Goal: Task Accomplishment & Management: Manage account settings

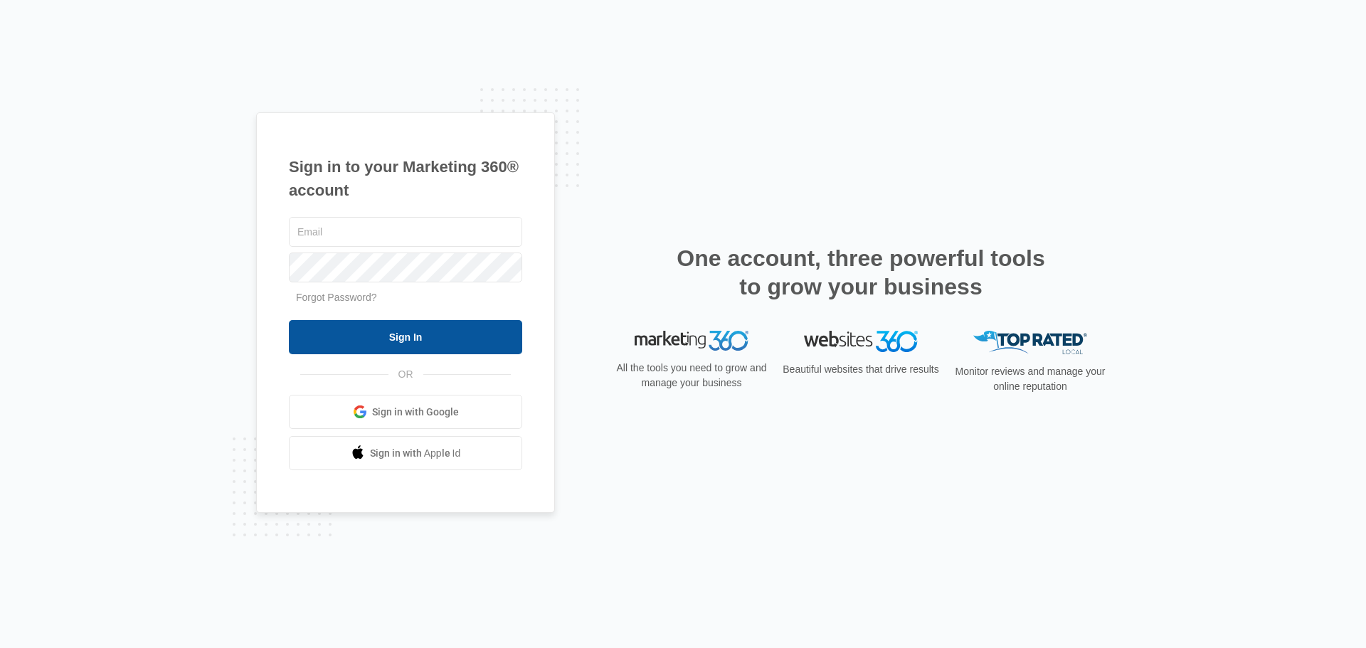
type input "[EMAIL_ADDRESS][DOMAIN_NAME]"
click at [363, 325] on input "Sign In" at bounding box center [405, 337] width 233 height 34
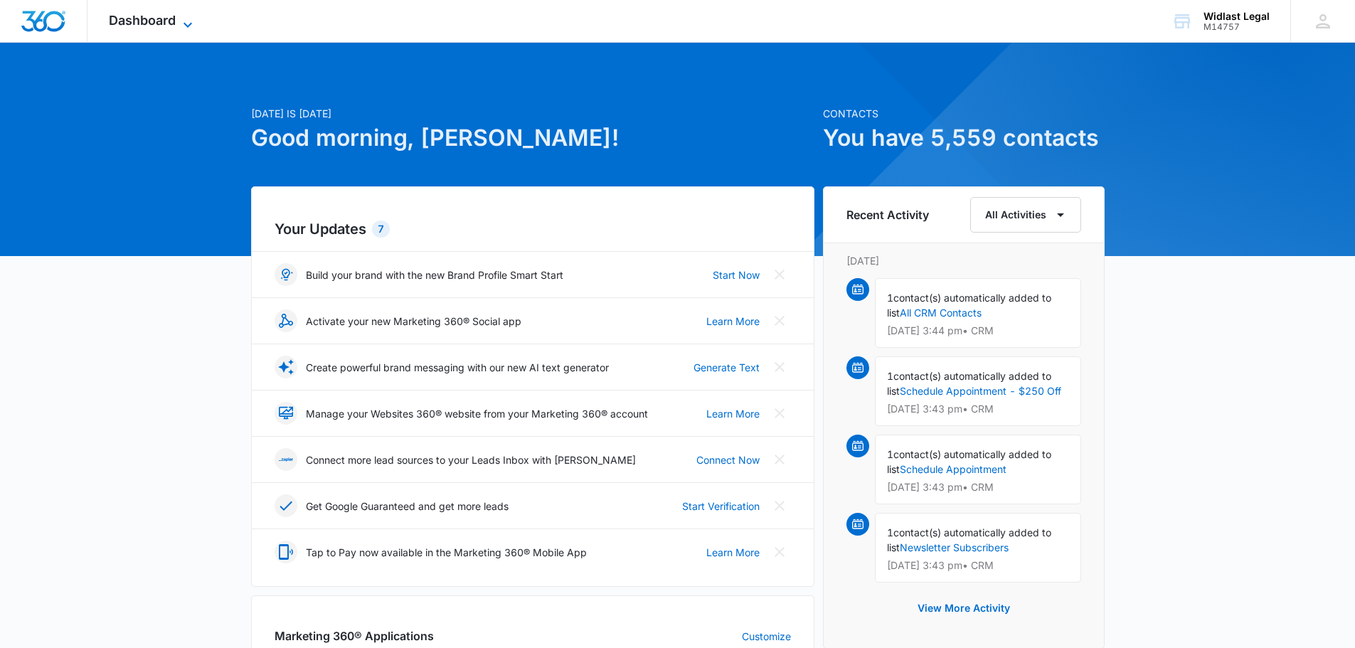
click at [180, 29] on icon at bounding box center [187, 24] width 17 height 17
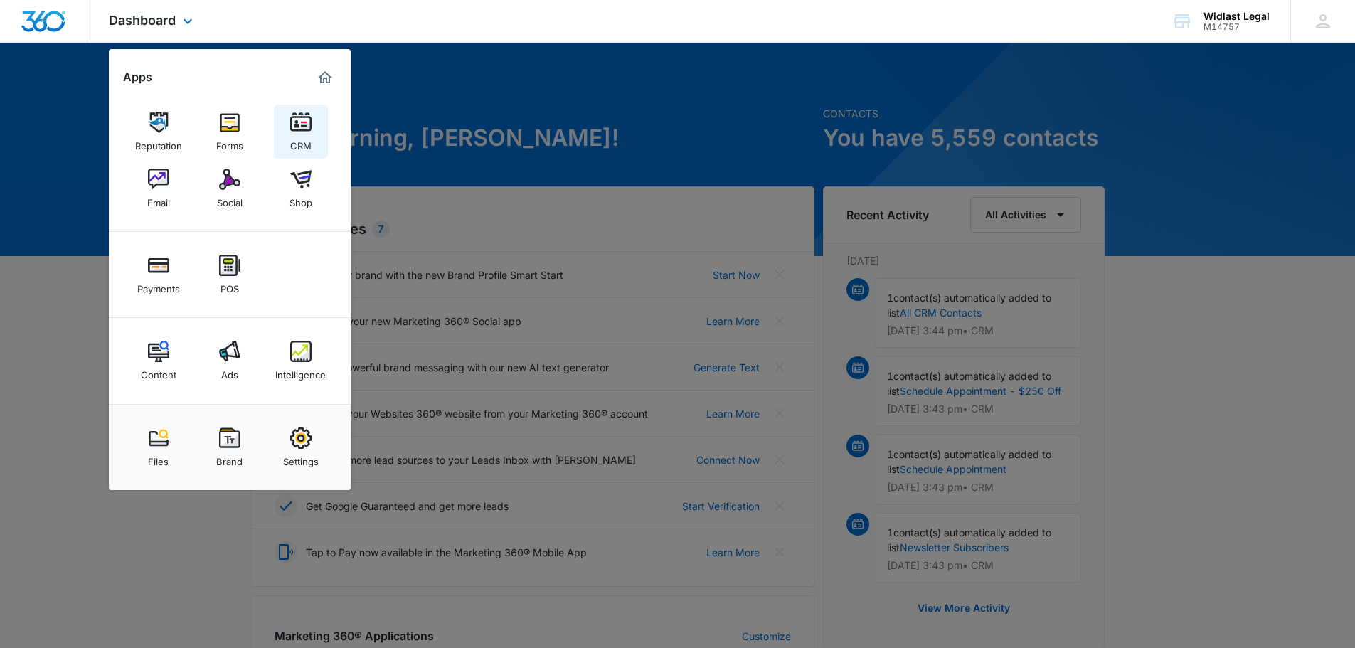
click at [300, 130] on img at bounding box center [300, 122] width 21 height 21
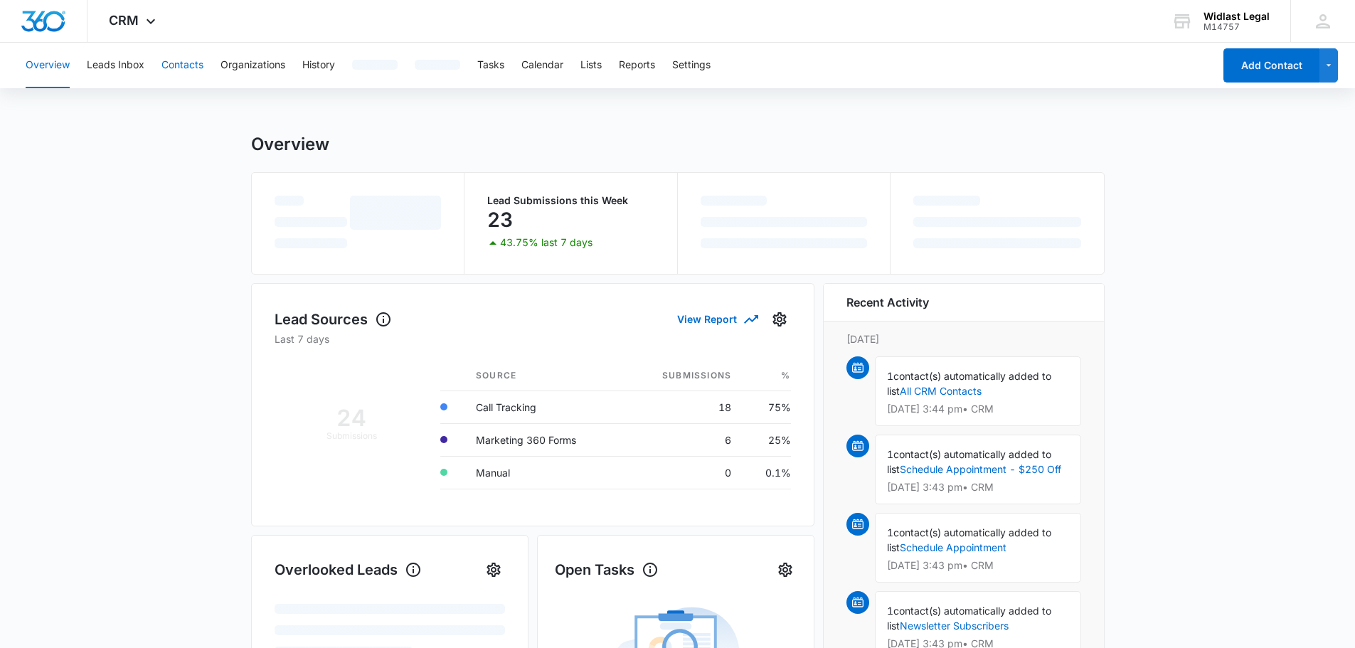
click at [196, 64] on button "Contacts" at bounding box center [182, 66] width 42 height 46
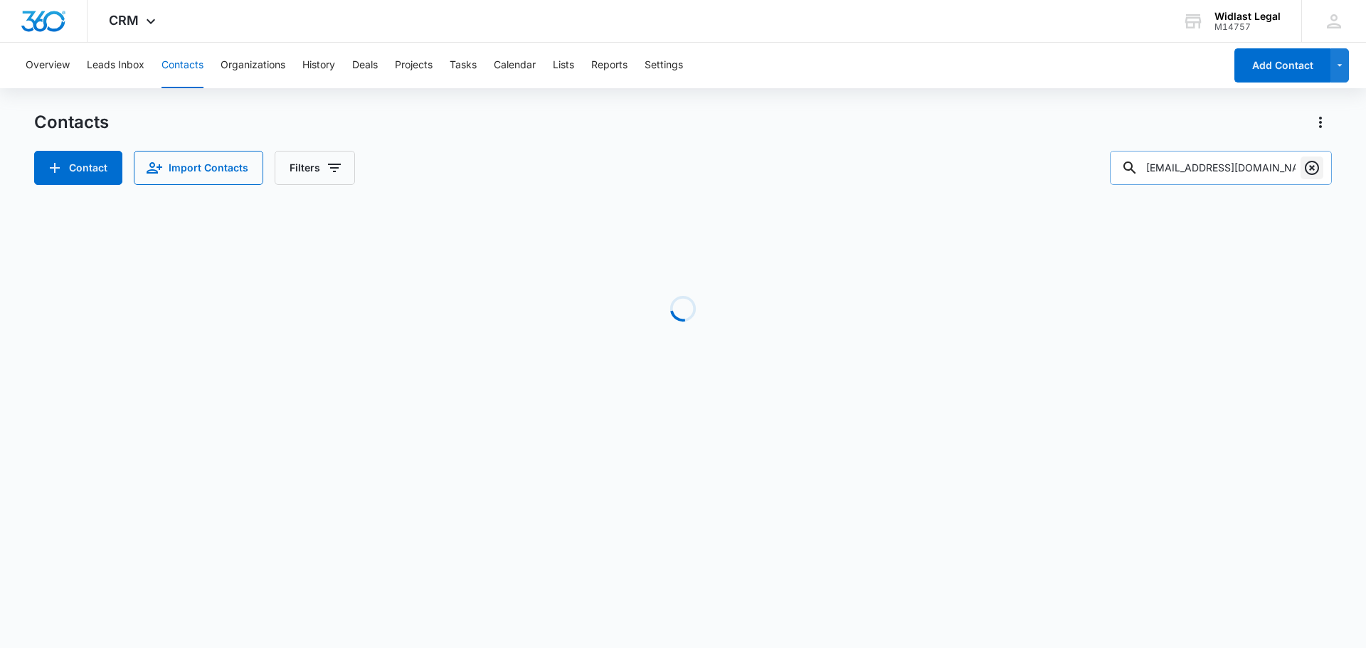
click at [1311, 166] on icon "Clear" at bounding box center [1312, 168] width 14 height 14
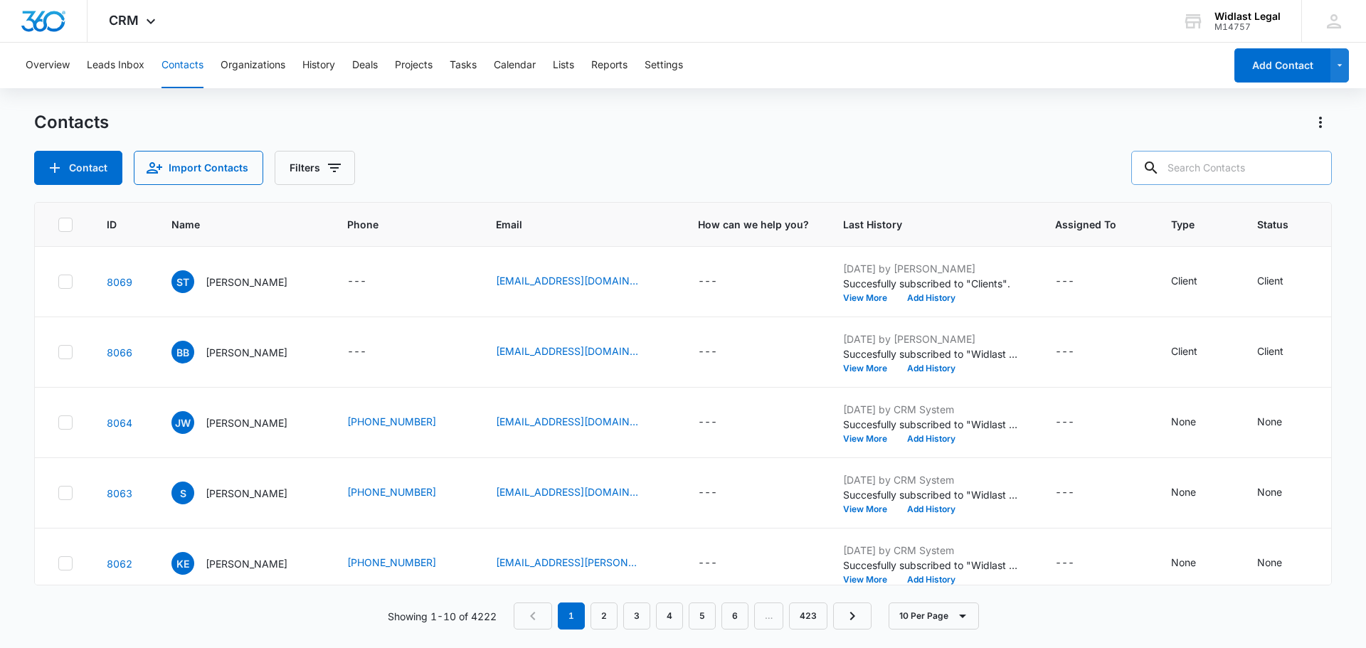
click at [1241, 166] on input "text" at bounding box center [1231, 168] width 201 height 34
drag, startPoint x: 1241, startPoint y: 166, endPoint x: 996, endPoint y: 110, distance: 251.6
click at [996, 110] on div "Overview Leads Inbox Contacts Organizations History Deals Projects Tasks Calend…" at bounding box center [683, 345] width 1366 height 604
click at [1191, 174] on input "text" at bounding box center [1231, 168] width 201 height 34
paste input "joan.gorlick@gmail.com"
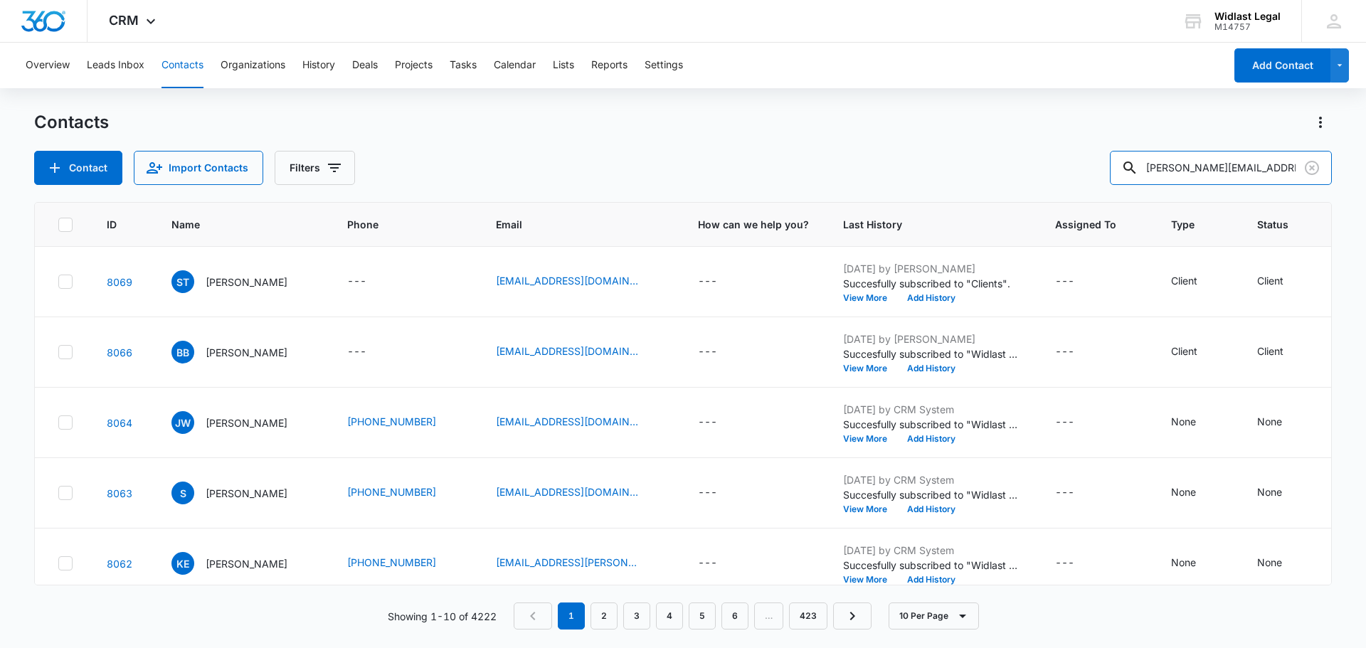
type input "joan.gorlick@gmail.com"
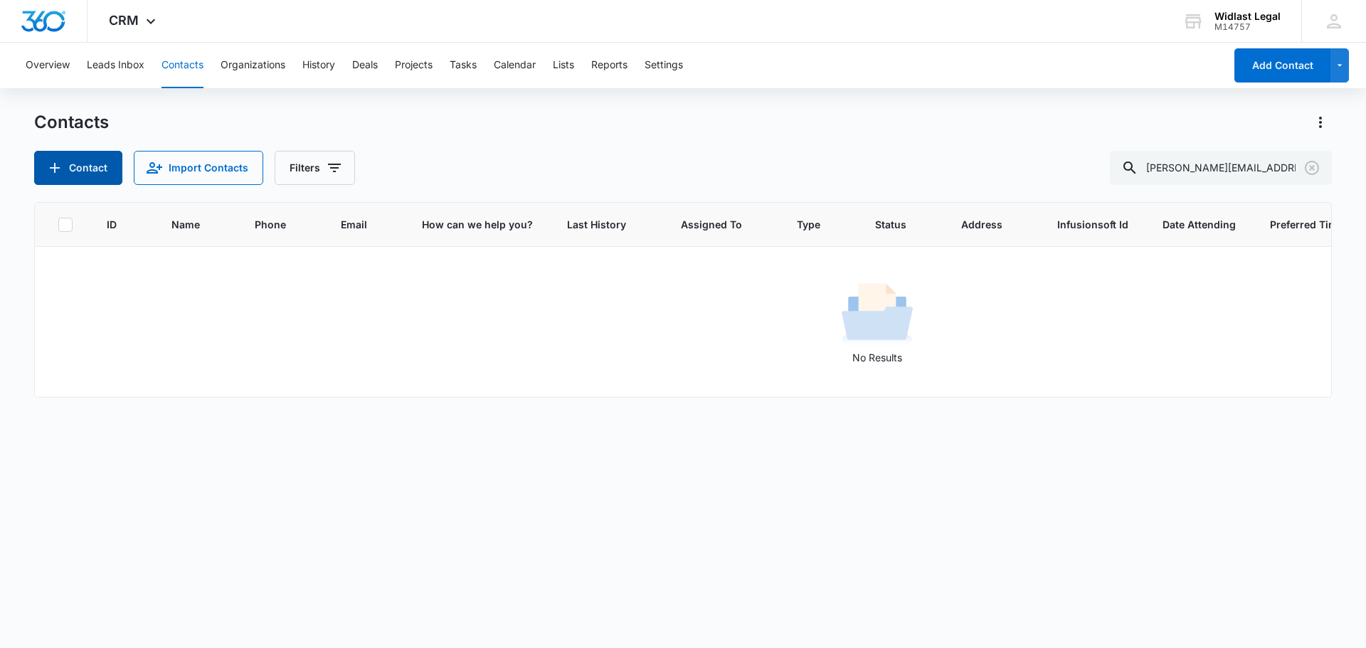
click at [79, 165] on button "Contact" at bounding box center [78, 168] width 88 height 34
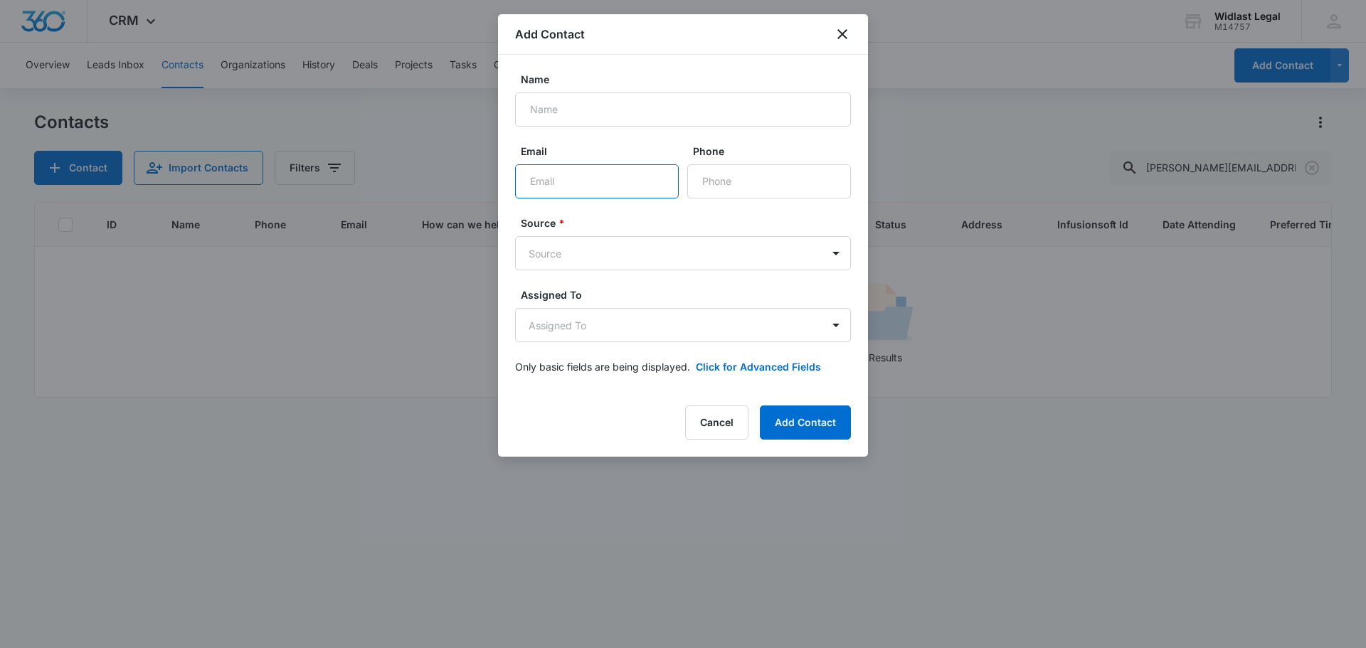
click at [568, 174] on input "Email" at bounding box center [597, 181] width 164 height 34
paste input "joan.gorlick@gmail.com"
type input "joan.gorlick@gmail.com"
click at [696, 117] on input "Name" at bounding box center [683, 109] width 336 height 34
paste input "Joan Gorlick"
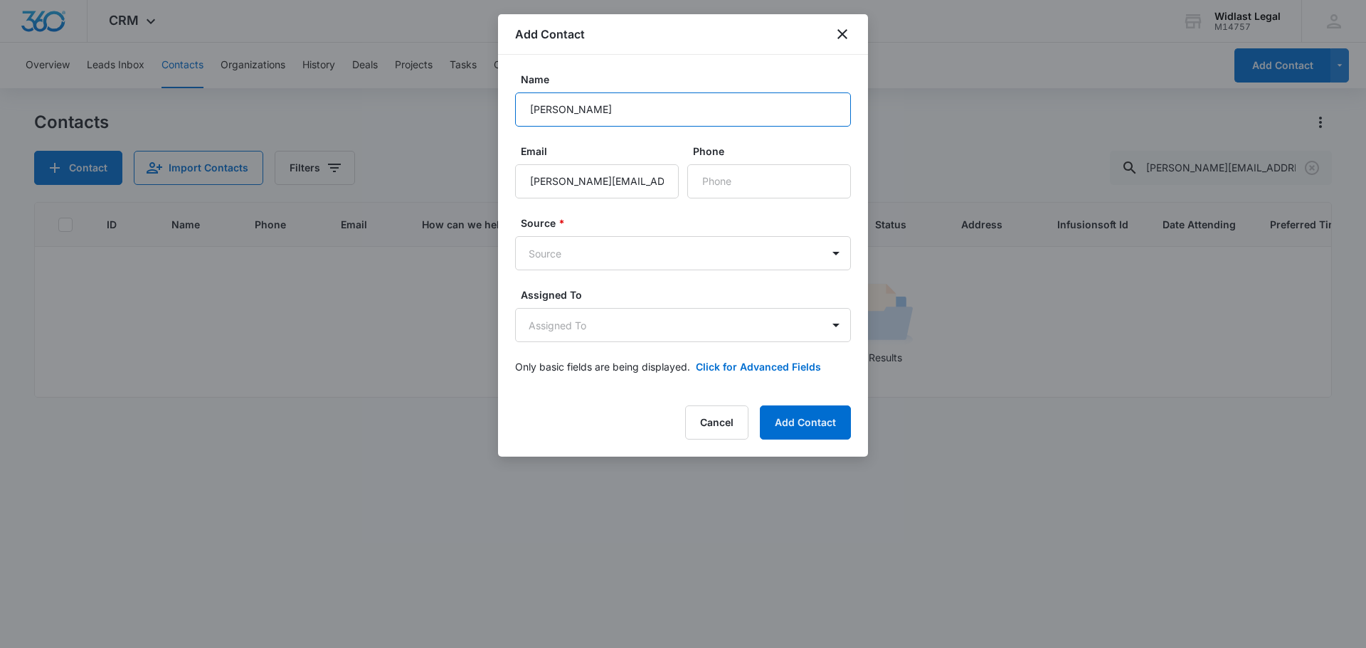
type input "Joan Gorlick"
click at [680, 87] on div "Name Joan Gorlick" at bounding box center [683, 99] width 336 height 55
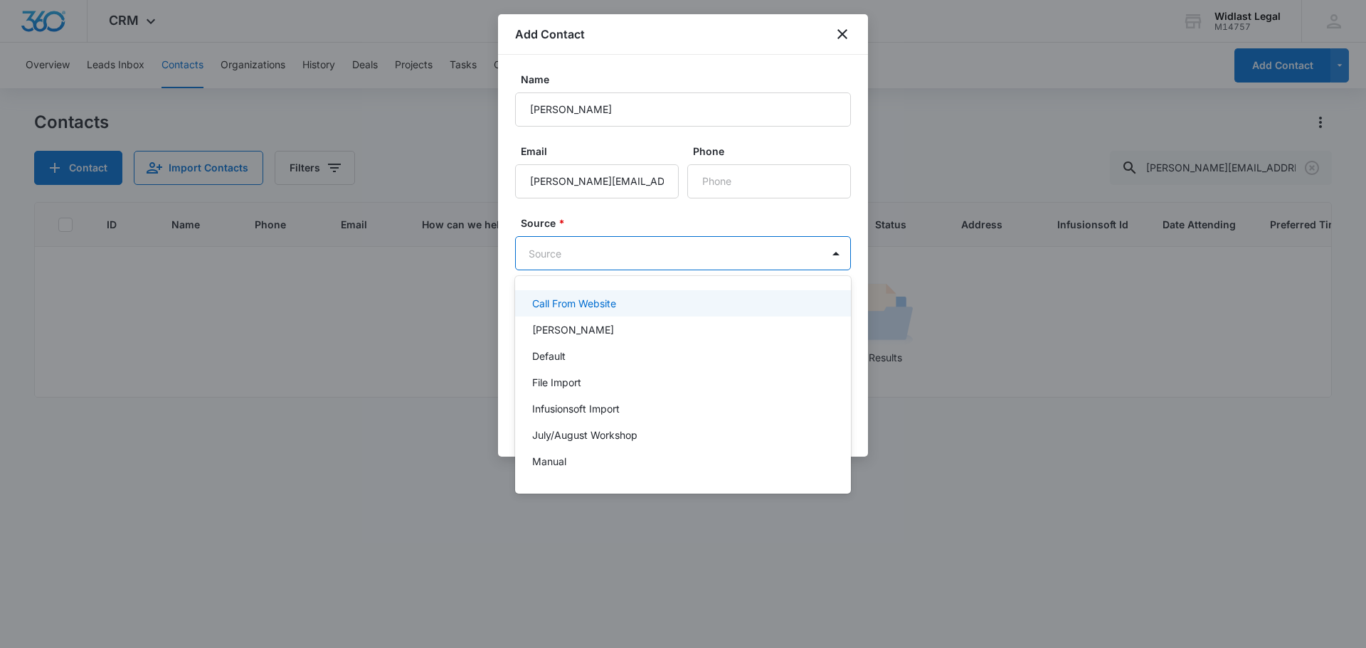
click at [637, 264] on body "CRM Apps Reputation Forms CRM Email Social Shop Payments POS Content Ads Intell…" at bounding box center [683, 324] width 1366 height 648
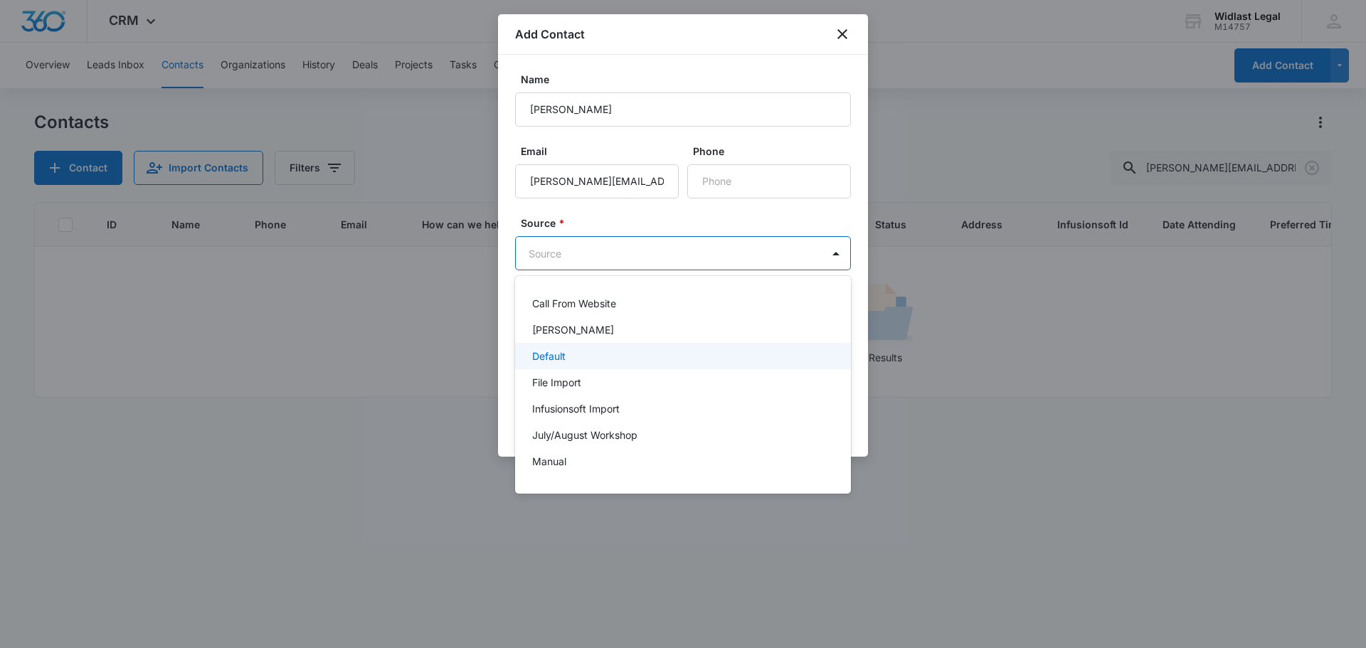
click at [573, 364] on div "Default" at bounding box center [683, 356] width 336 height 26
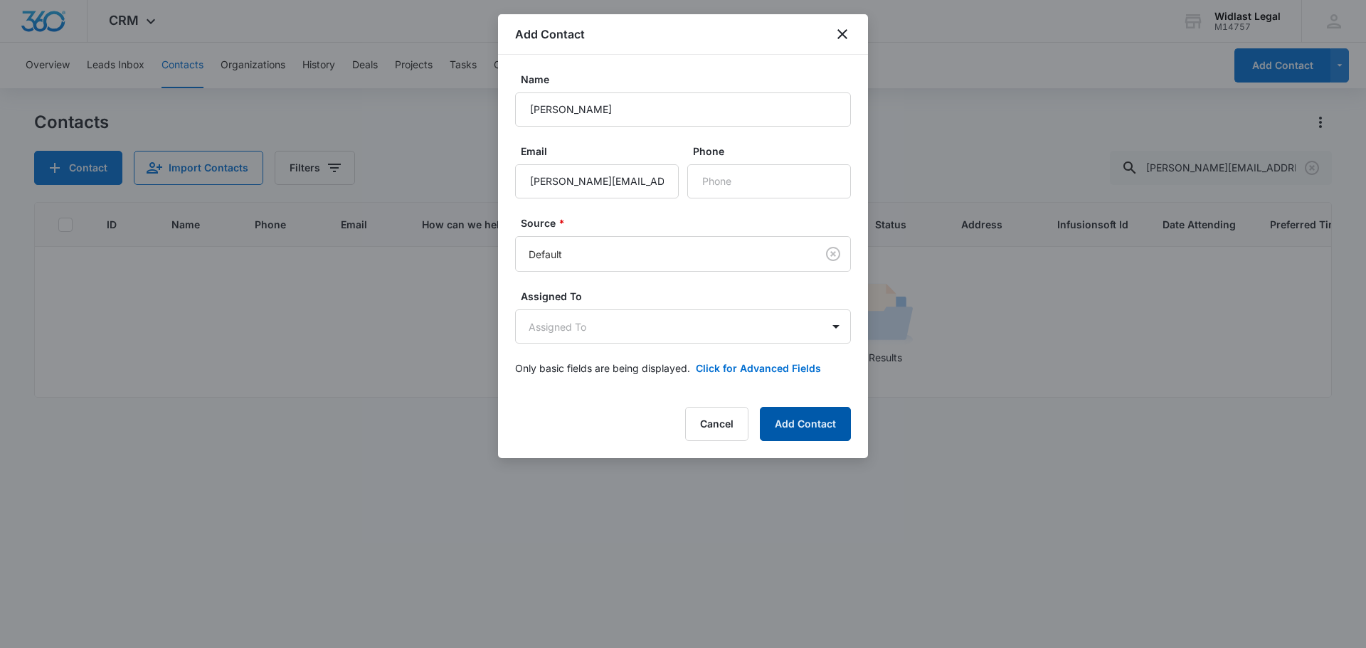
click at [816, 427] on button "Add Contact" at bounding box center [805, 424] width 91 height 34
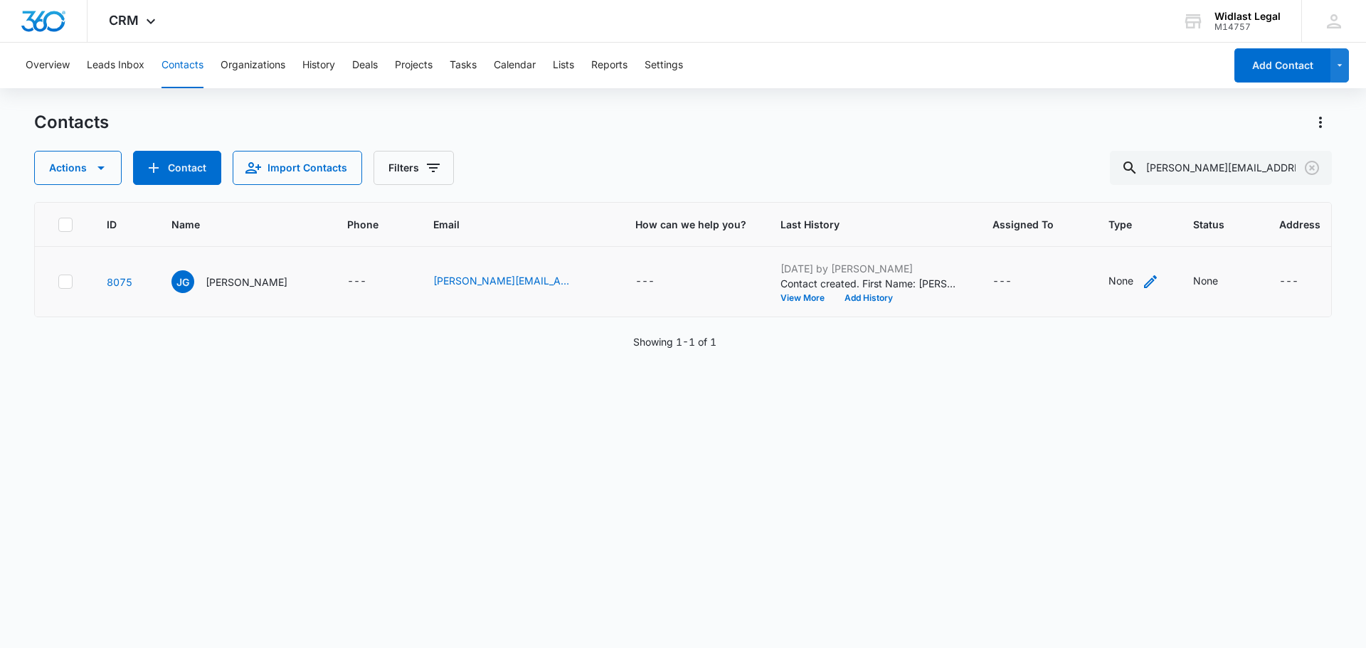
click at [1142, 277] on icon "Type - None - Select to Edit Field" at bounding box center [1150, 281] width 17 height 17
click at [1119, 182] on div at bounding box center [1124, 190] width 23 height 23
click at [1056, 339] on p "Client" at bounding box center [1044, 346] width 26 height 15
click at [1115, 159] on label "Contact Type" at bounding box center [1077, 159] width 115 height 15
click at [1123, 231] on button "Save" at bounding box center [1109, 235] width 42 height 27
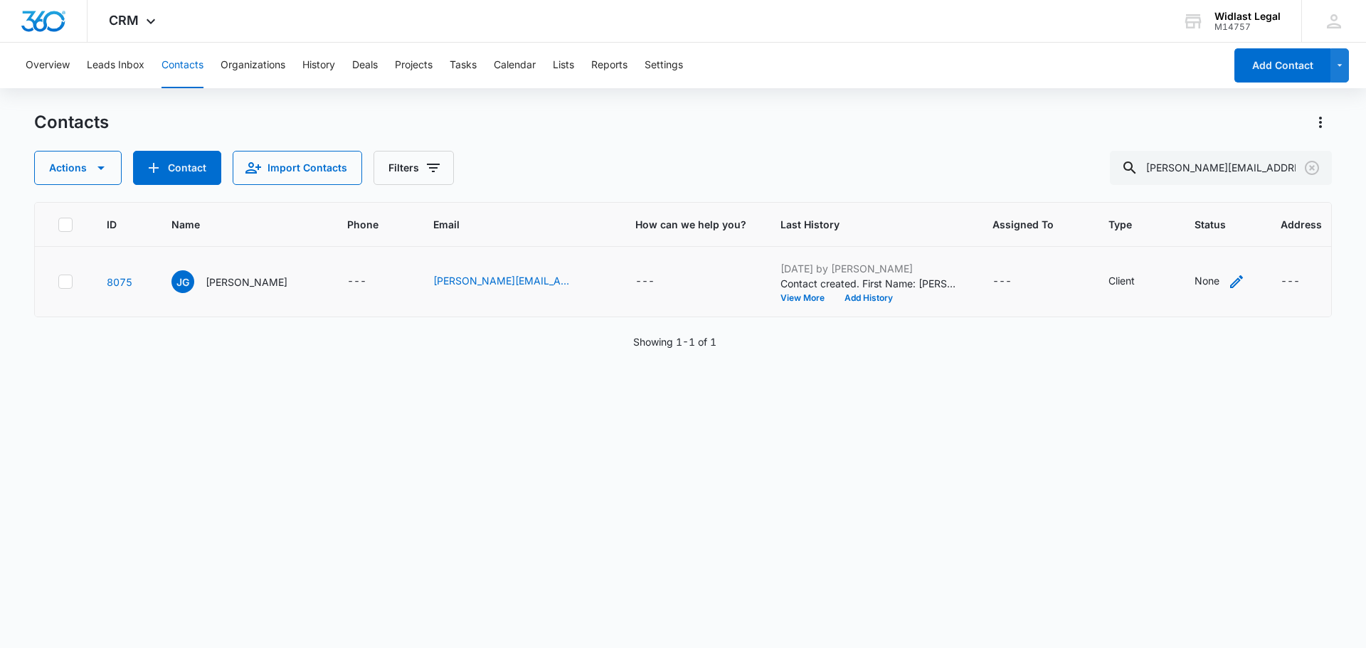
click at [1230, 282] on icon "Status - None - Select to Edit Field" at bounding box center [1236, 281] width 13 height 13
click at [1217, 184] on div at bounding box center [1213, 190] width 23 height 23
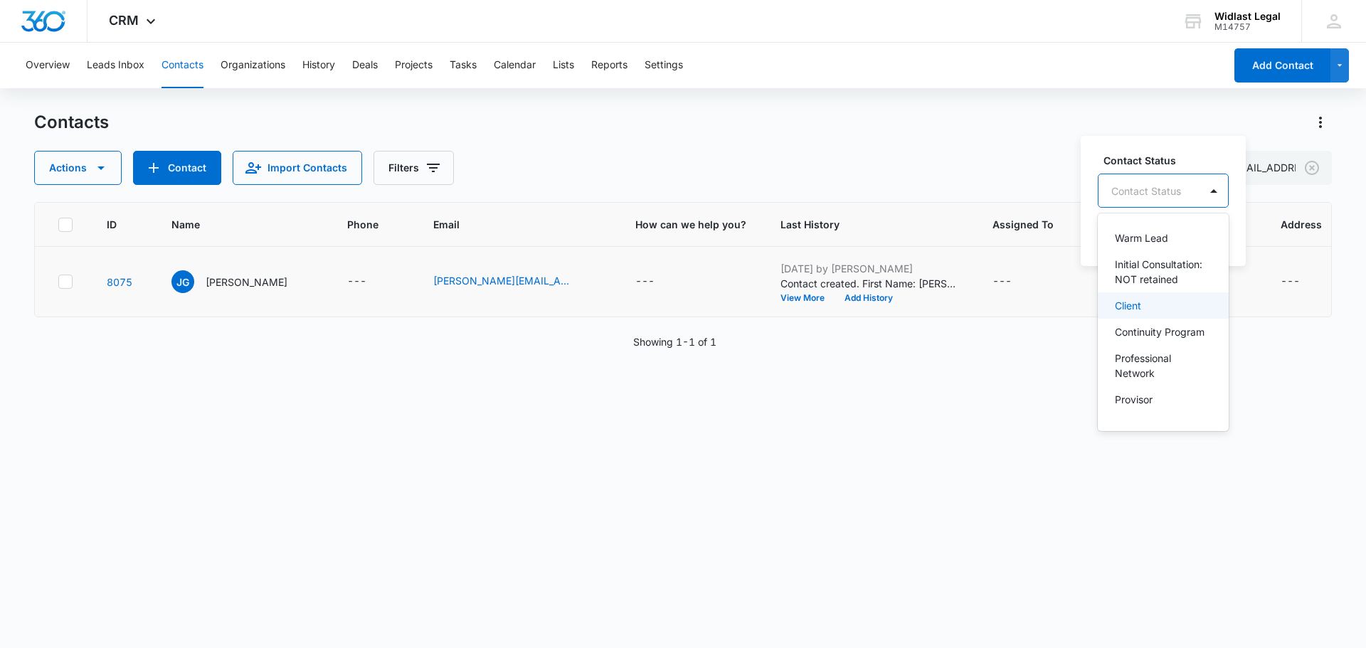
click at [1141, 313] on p "Client" at bounding box center [1128, 305] width 26 height 15
click at [1195, 150] on div "Contact Status option Client, selected. 16 results available. Use Up and Down t…" at bounding box center [1155, 200] width 149 height 132
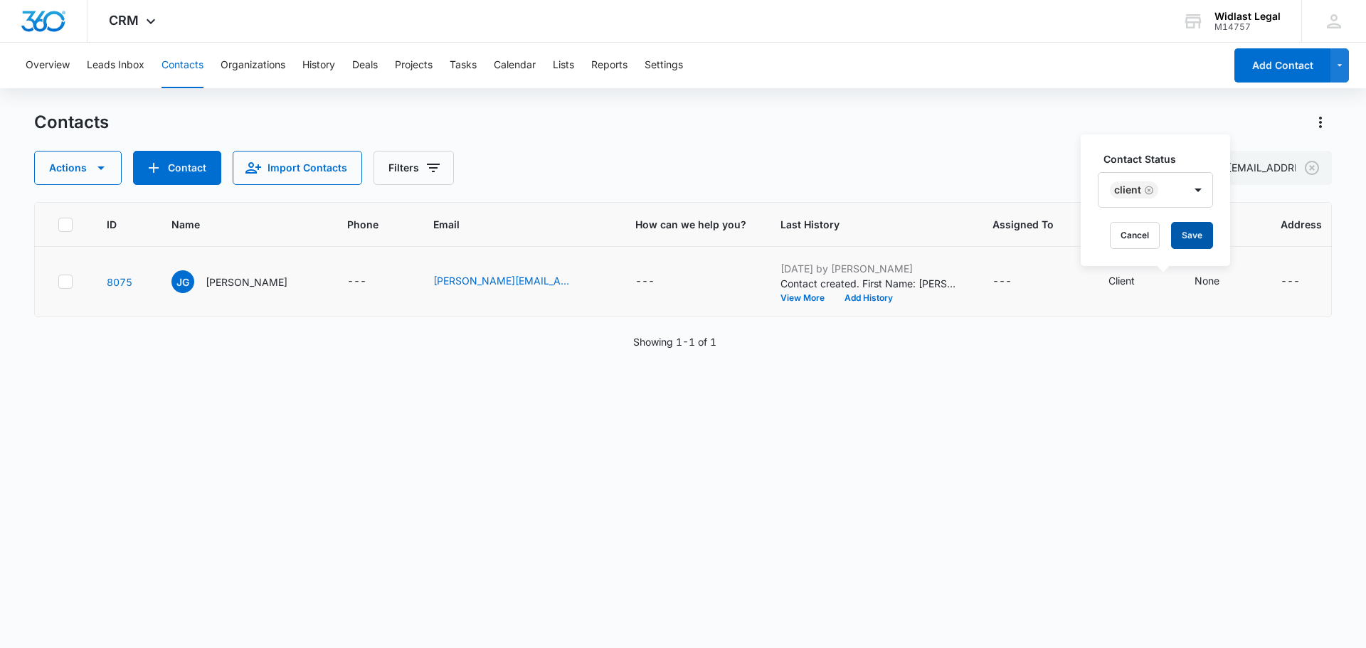
click at [1197, 238] on button "Save" at bounding box center [1192, 235] width 42 height 27
click at [1315, 165] on icon "Clear" at bounding box center [1311, 167] width 17 height 17
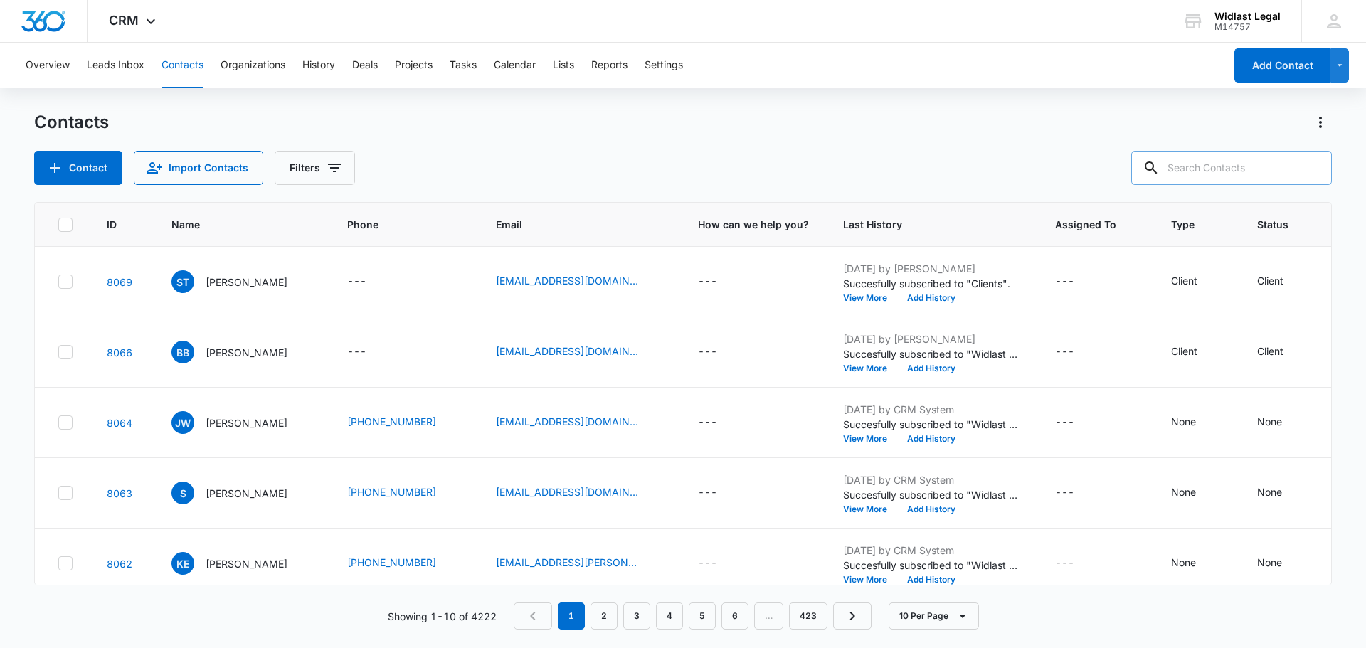
paste input "asandrao@hotmail.com"
type input "asandrao@hotmail.com"
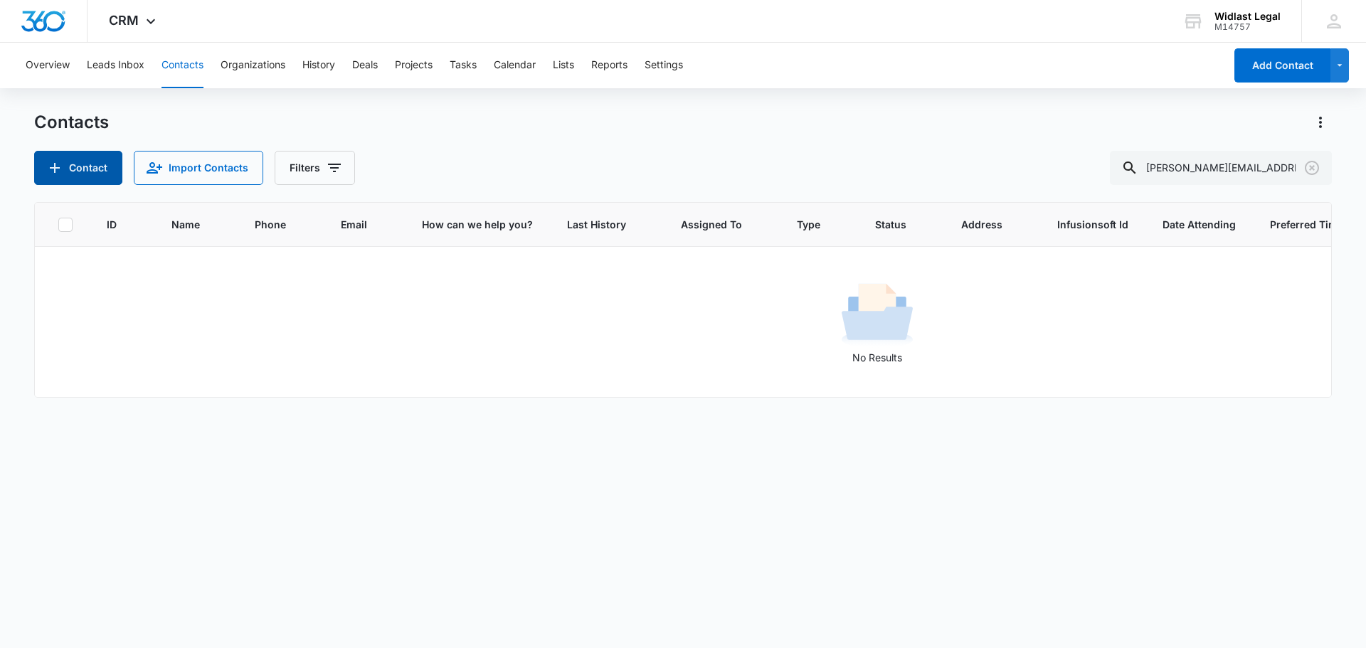
click at [74, 162] on button "Contact" at bounding box center [78, 168] width 88 height 34
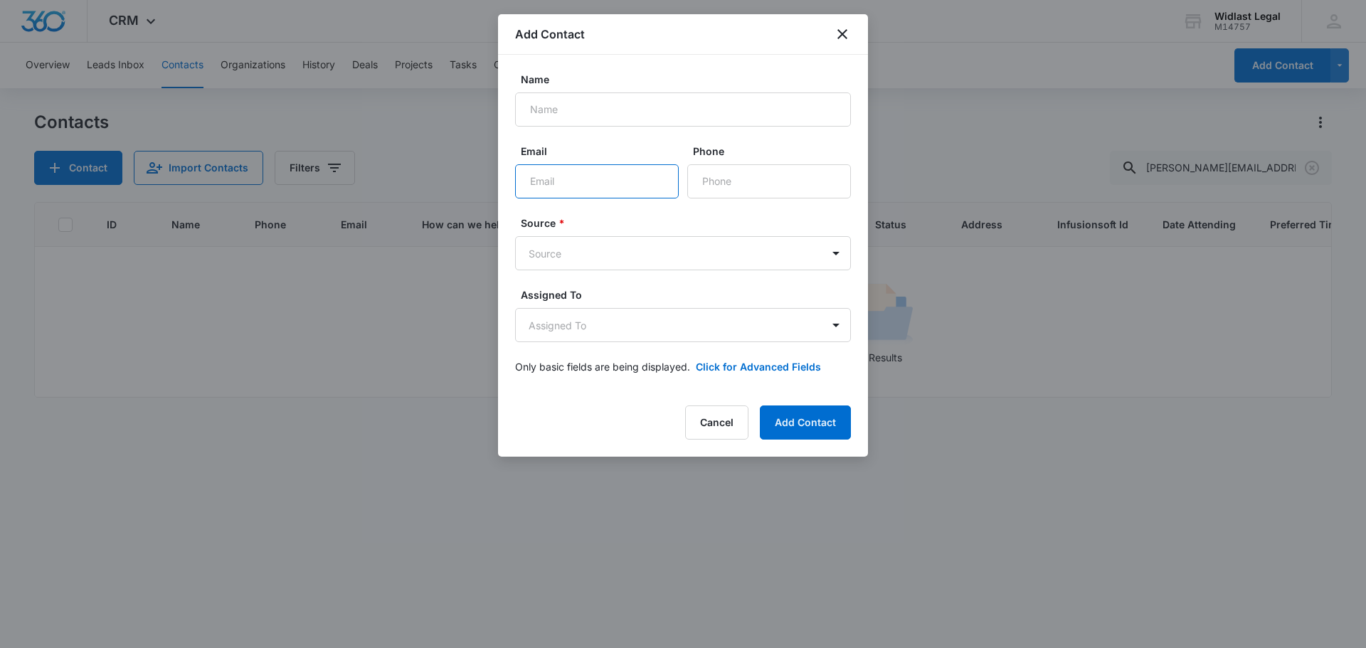
click at [551, 181] on input "Email" at bounding box center [597, 181] width 164 height 34
paste input "asandrao@hotmail.com"
type input "asandrao@hotmail.com"
click at [605, 255] on body "CRM Apps Reputation Forms CRM Email Social Shop Payments POS Content Ads Intell…" at bounding box center [683, 324] width 1366 height 648
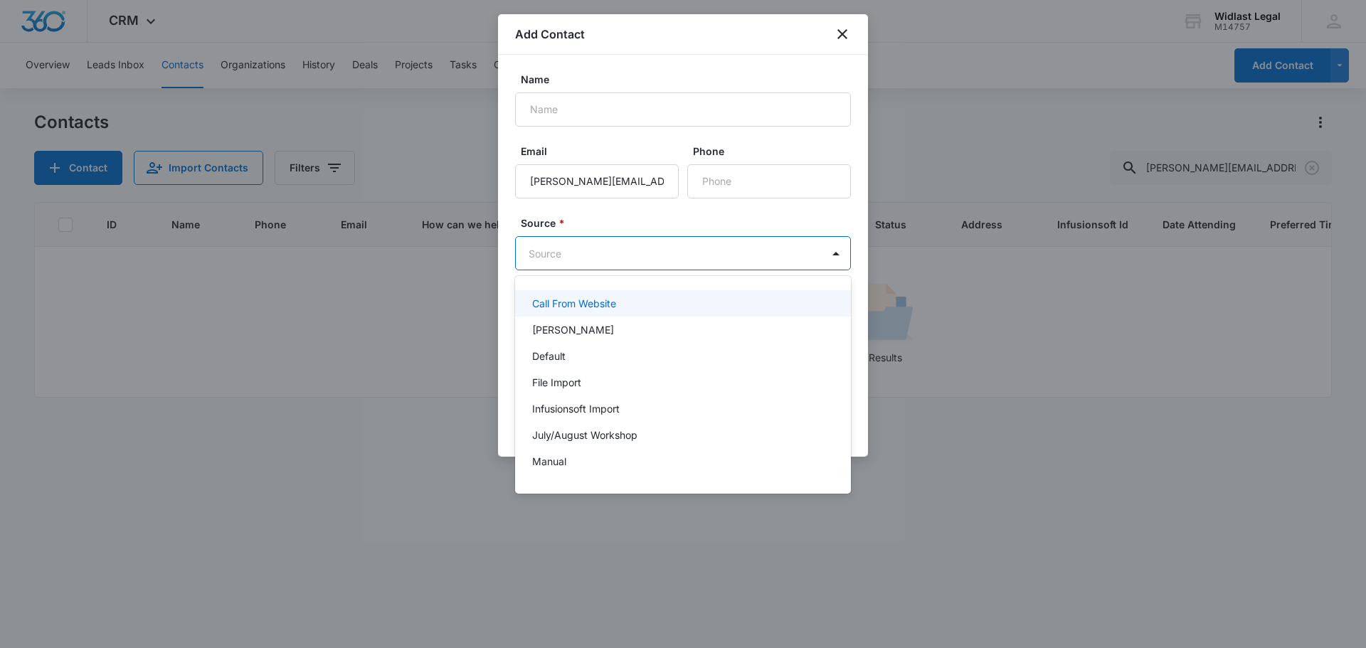
click at [588, 97] on div at bounding box center [683, 324] width 1366 height 648
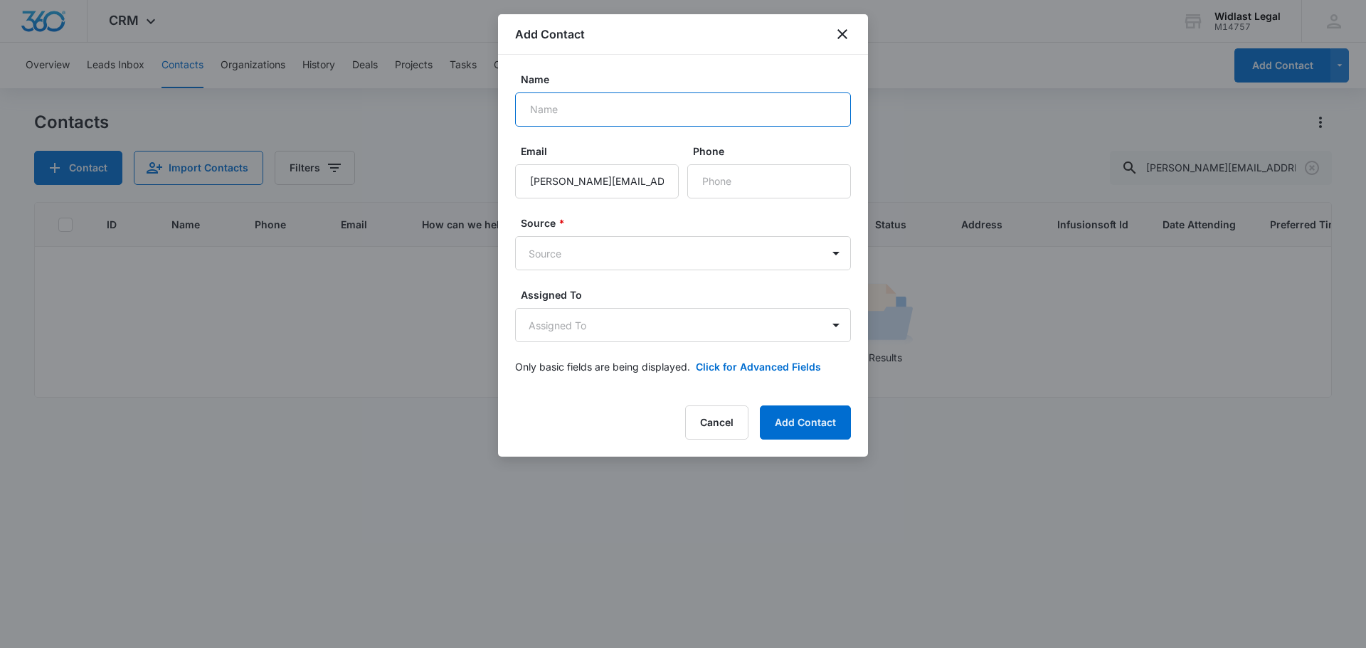
click at [588, 100] on input "Name" at bounding box center [683, 109] width 336 height 34
paste input "Sandra Odenheimer"
type input "Sandra Odenheimer"
click at [606, 70] on div "Name Sandra Odenheimer Email asandrao@hotmail.com Phone Source * Source Assigne…" at bounding box center [683, 223] width 370 height 336
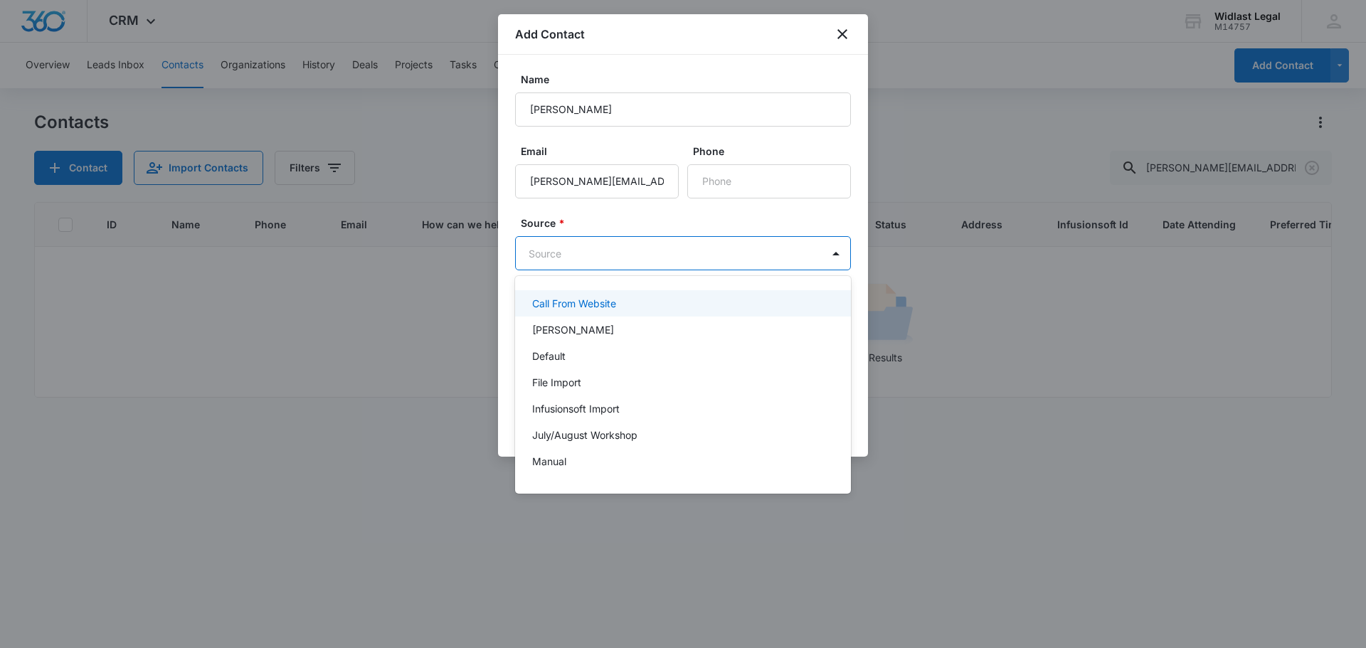
click at [588, 254] on body "CRM Apps Reputation Forms CRM Email Social Shop Payments POS Content Ads Intell…" at bounding box center [683, 324] width 1366 height 648
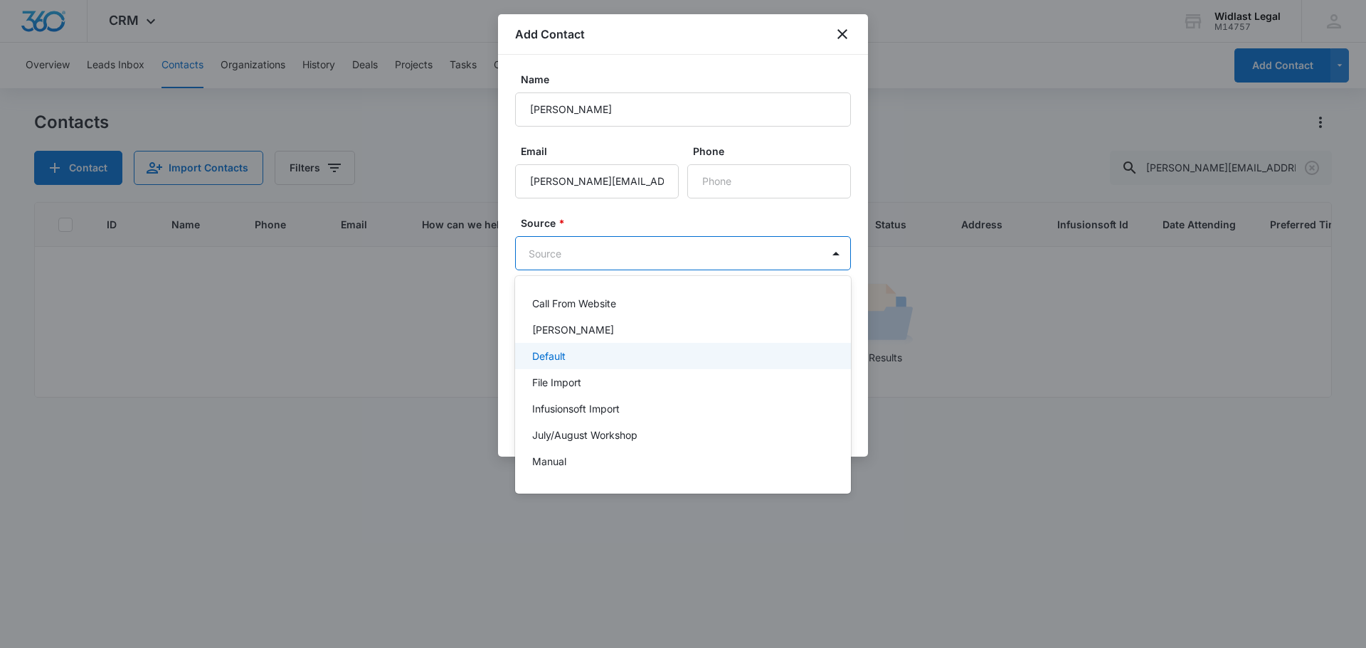
click at [598, 349] on div "Default" at bounding box center [681, 356] width 299 height 15
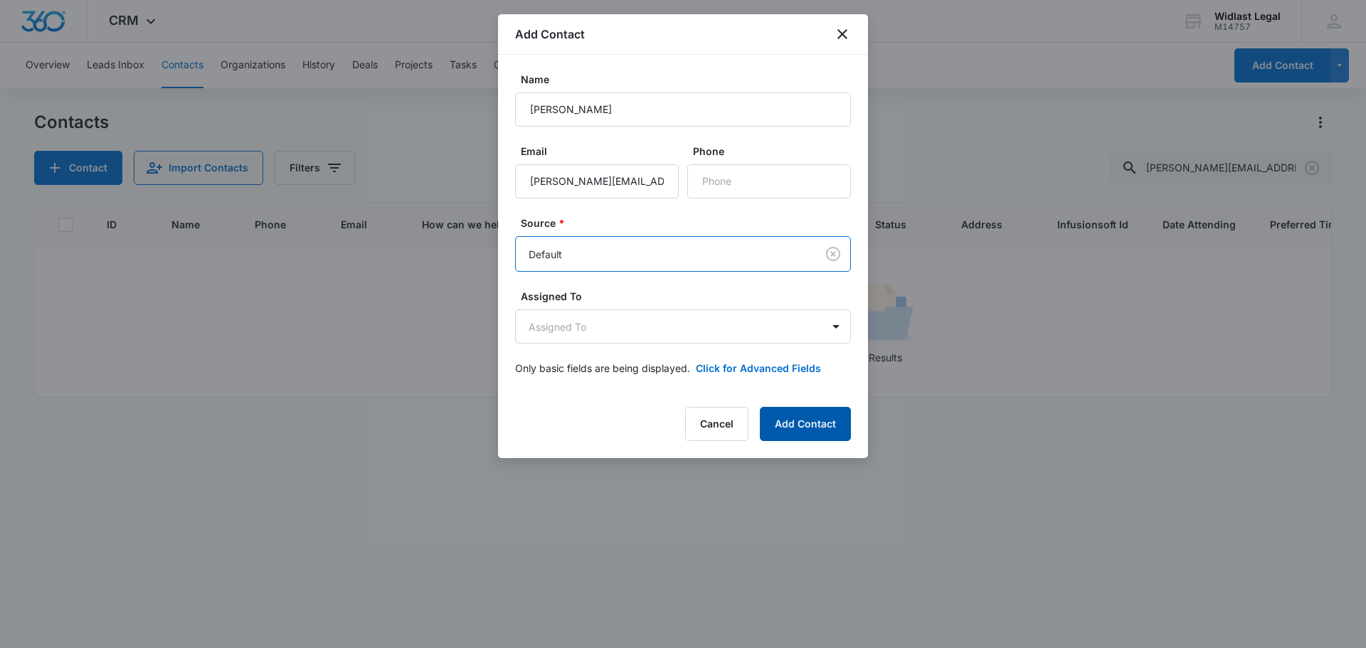
click at [797, 421] on button "Add Contact" at bounding box center [805, 424] width 91 height 34
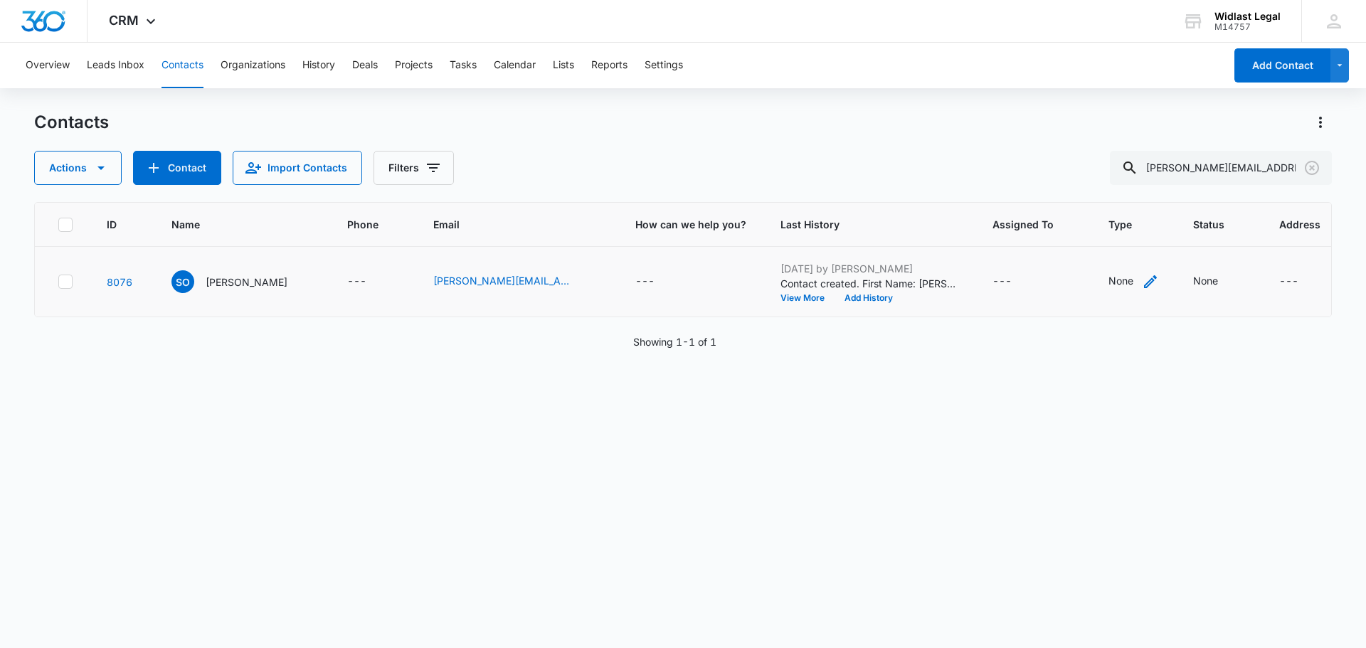
click at [1142, 274] on icon "Type - None - Select to Edit Field" at bounding box center [1150, 281] width 17 height 17
click at [1115, 185] on div at bounding box center [1092, 191] width 63 height 18
click at [1078, 350] on p "Client" at bounding box center [1077, 346] width 26 height 15
click at [1128, 146] on div "Contact Type option Client, selected. 18 results available. Use Up and Down to …" at bounding box center [1104, 200] width 149 height 132
click at [1140, 240] on button "Save" at bounding box center [1141, 235] width 42 height 27
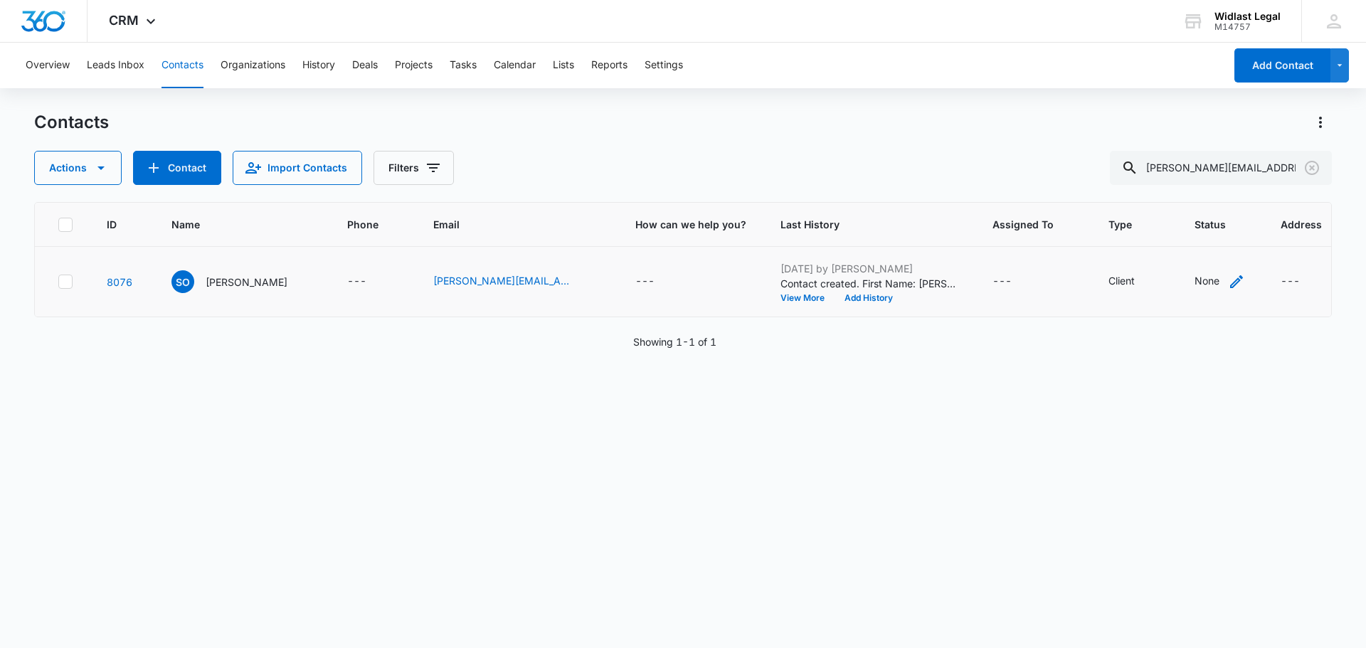
click at [1230, 280] on icon "Status - None - Select to Edit Field" at bounding box center [1236, 281] width 13 height 13
click at [1189, 186] on div at bounding box center [1180, 191] width 70 height 18
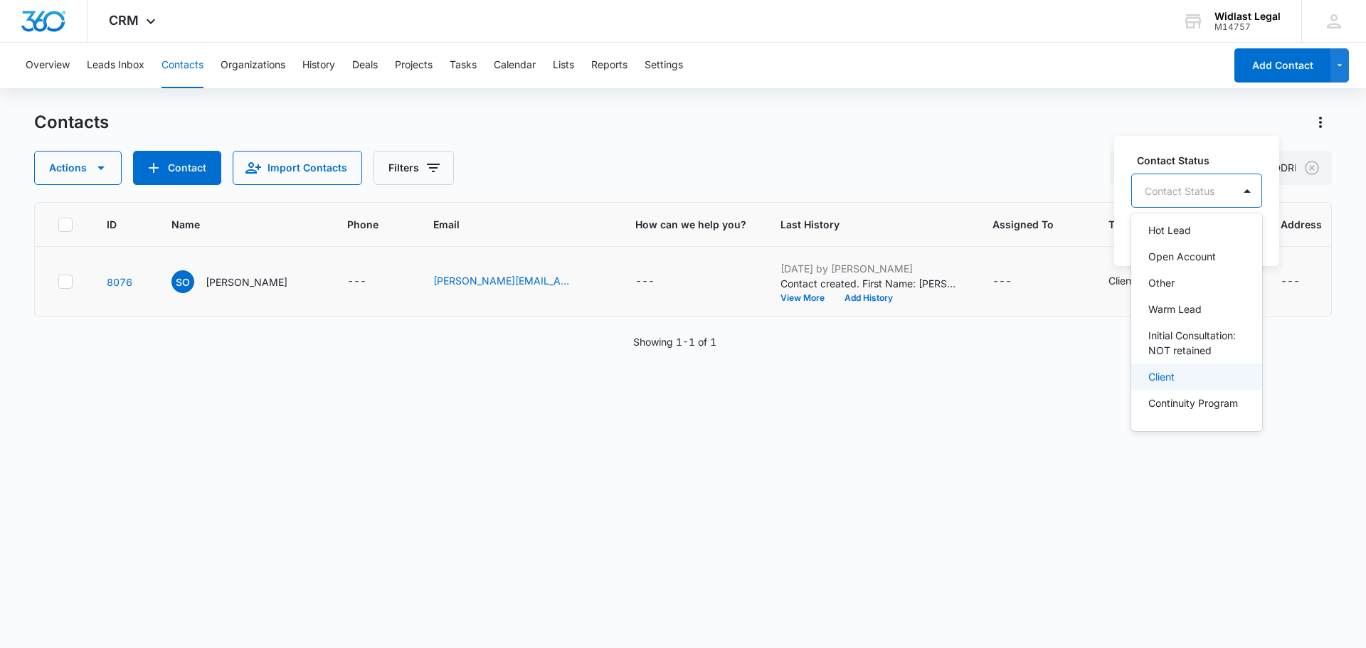
click at [1168, 384] on p "Client" at bounding box center [1161, 376] width 26 height 15
click at [1223, 150] on div "Contact Status option Client, selected. 16 results available. Use Up and Down t…" at bounding box center [1188, 200] width 149 height 132
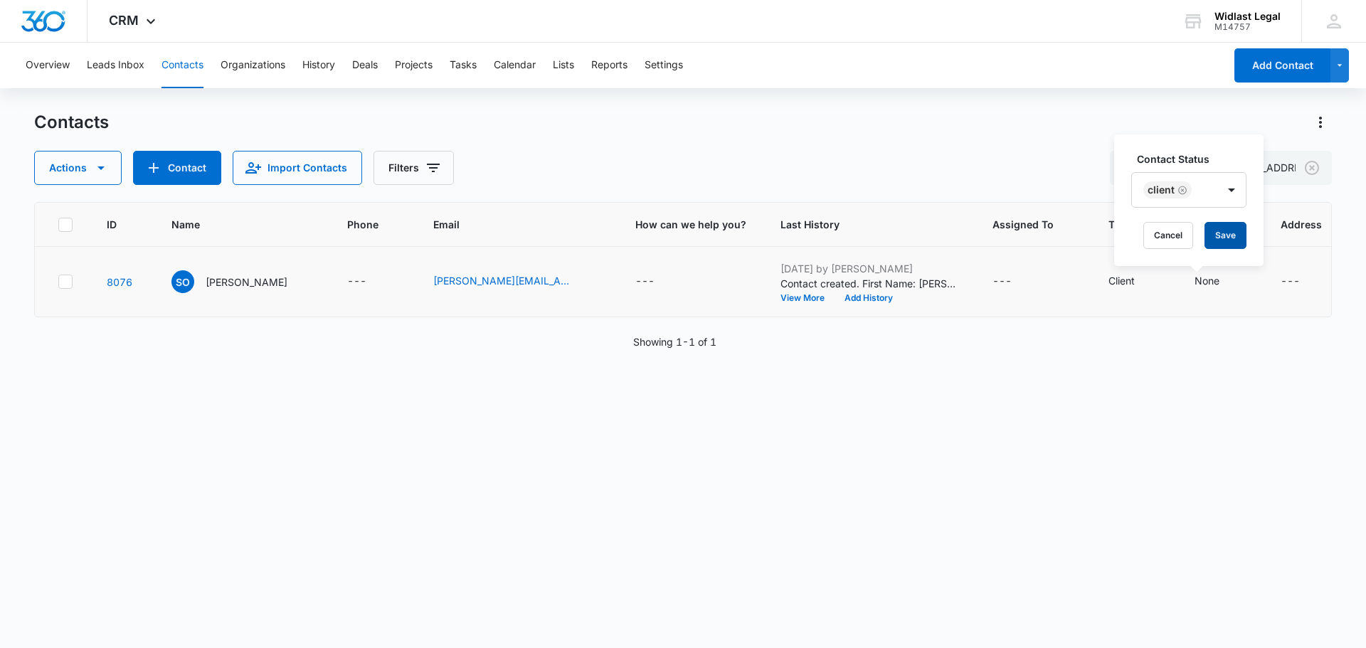
click at [1236, 240] on button "Save" at bounding box center [1225, 235] width 42 height 27
click at [119, 24] on span "CRM" at bounding box center [124, 20] width 30 height 15
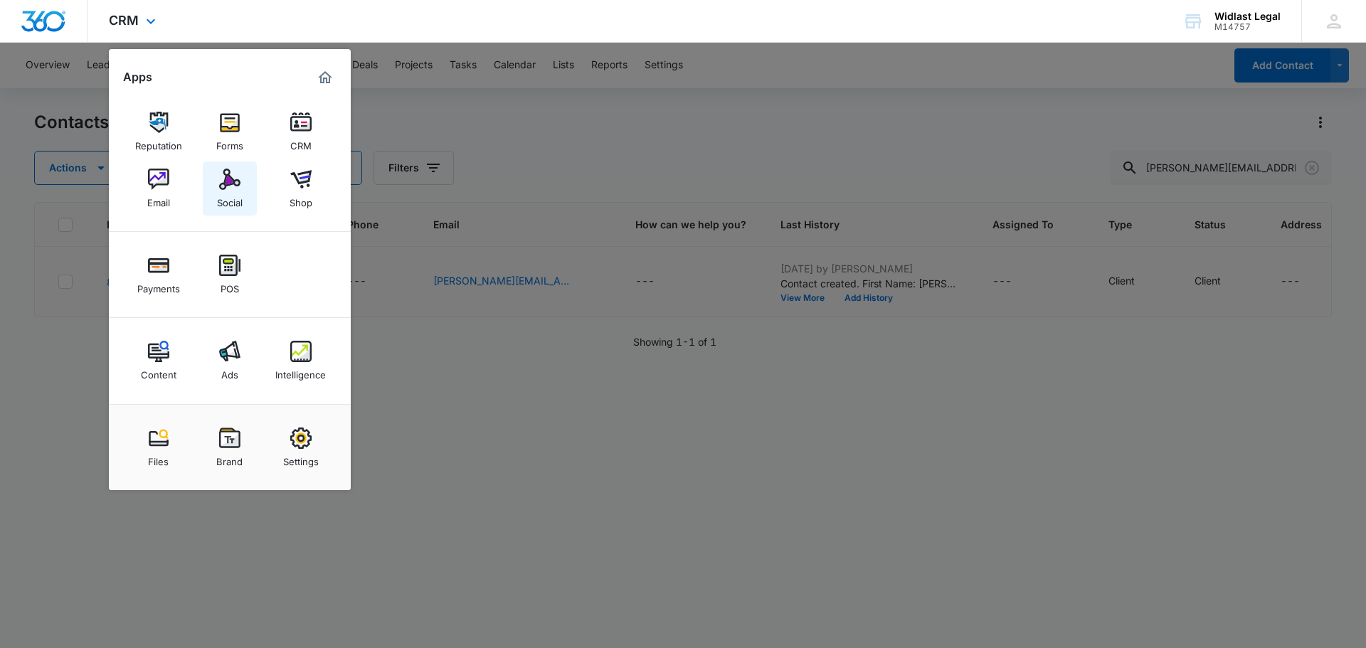
click at [236, 188] on img at bounding box center [229, 179] width 21 height 21
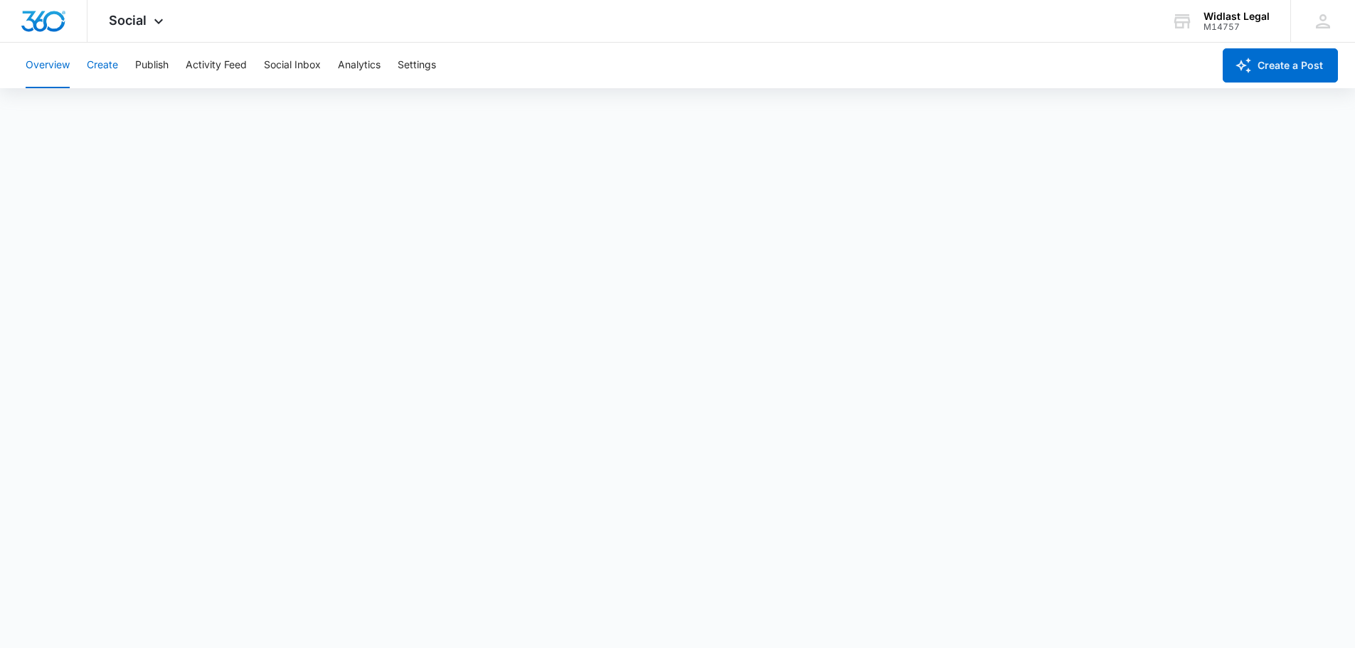
click at [102, 59] on button "Create" at bounding box center [102, 66] width 31 height 46
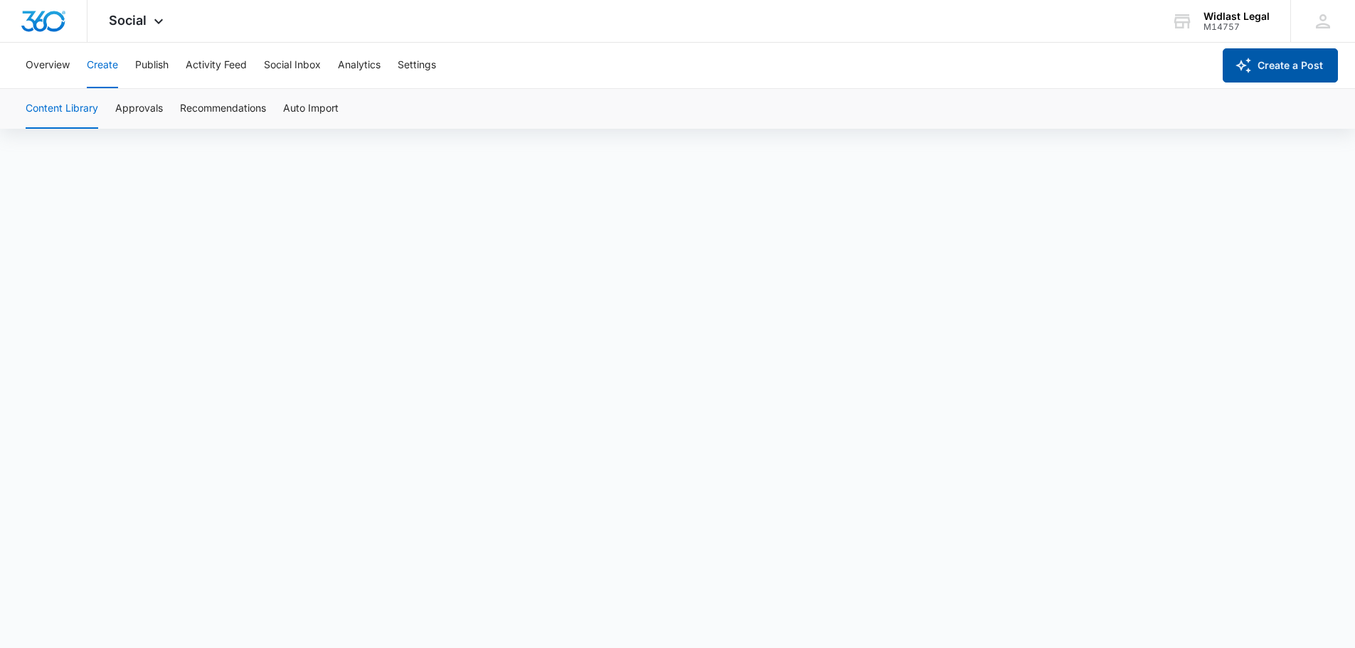
click at [1264, 62] on button "Create a Post" at bounding box center [1280, 65] width 115 height 34
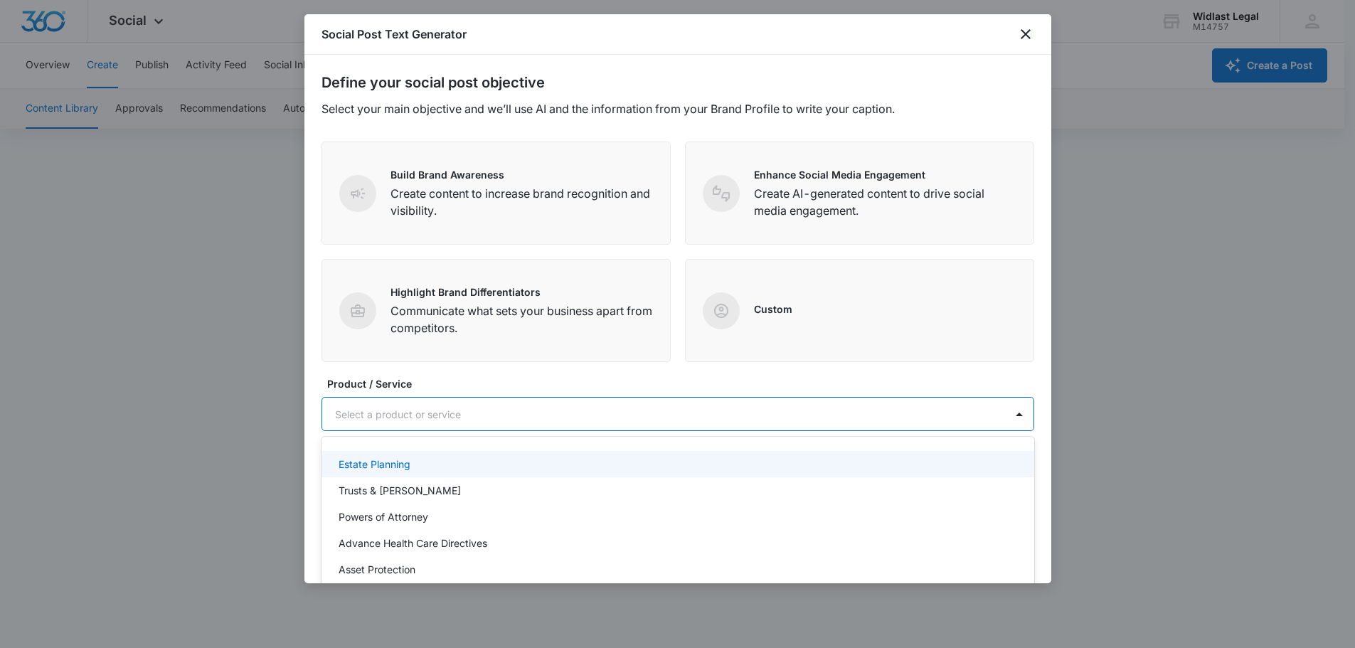
click at [933, 416] on div at bounding box center [661, 414] width 652 height 18
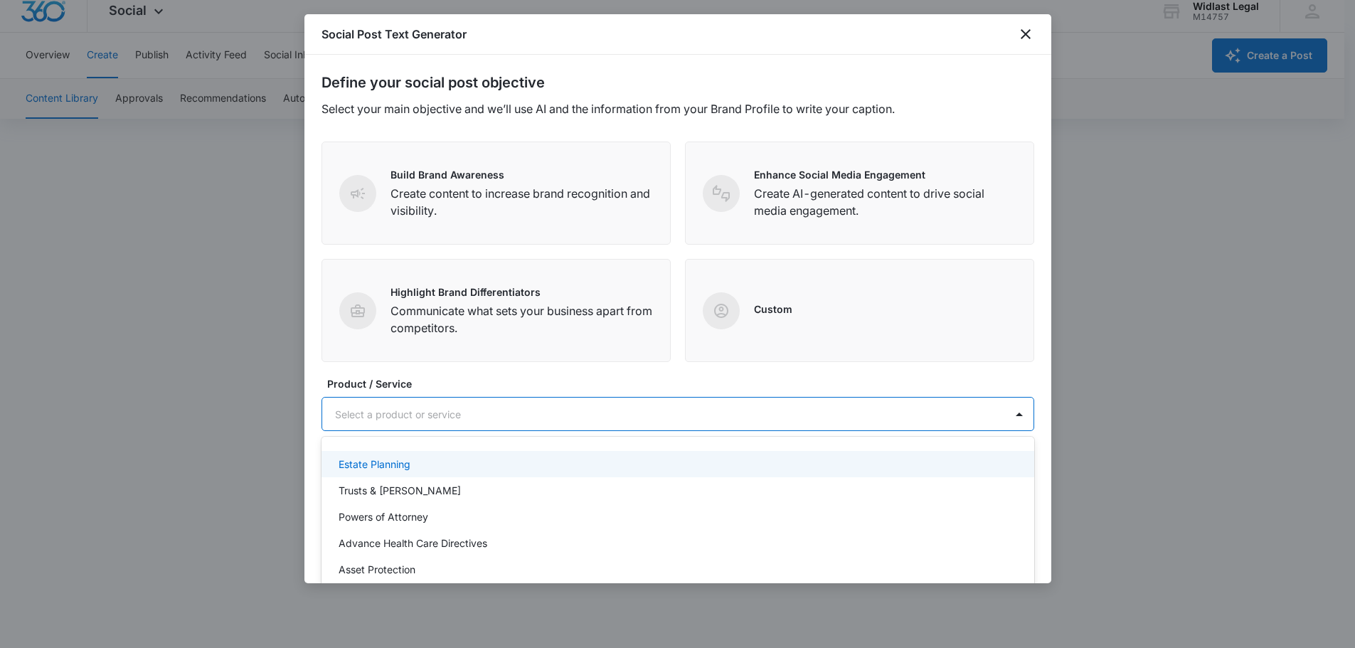
click at [1019, 43] on div "Social Post Text Generator" at bounding box center [677, 34] width 747 height 41
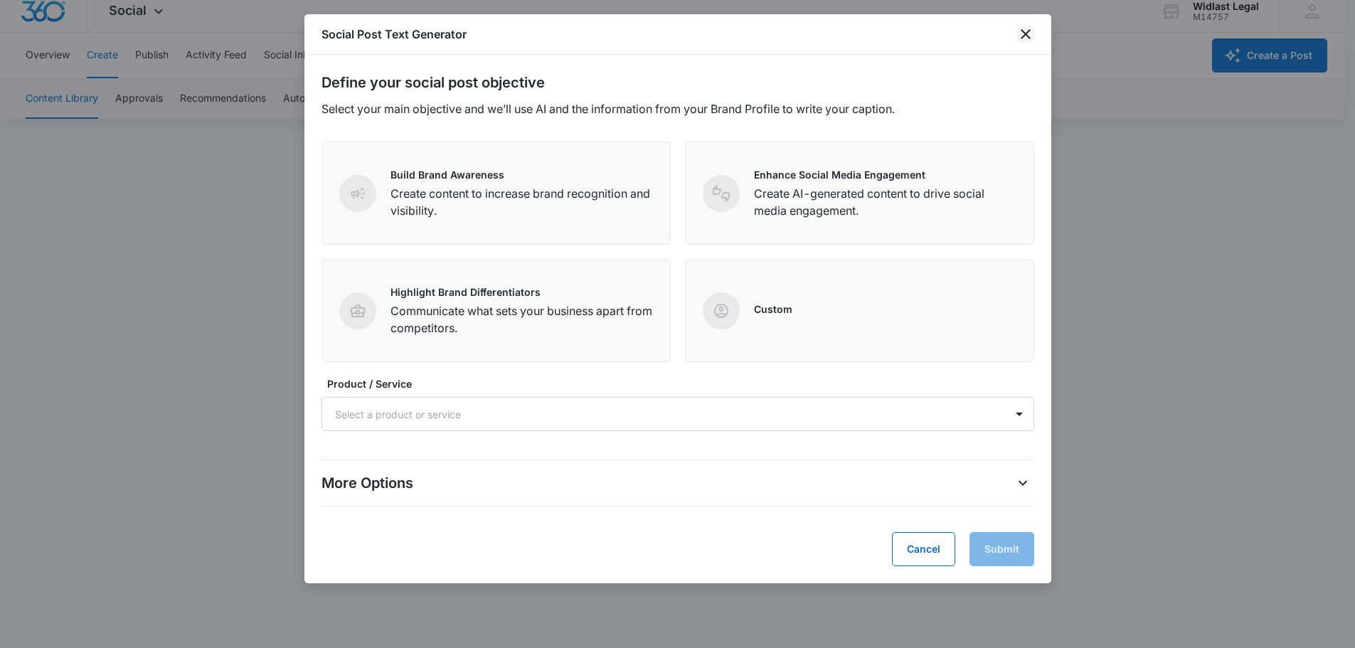
click at [1019, 37] on icon "close" at bounding box center [1025, 34] width 17 height 17
